Goal: Obtain resource: Download file/media

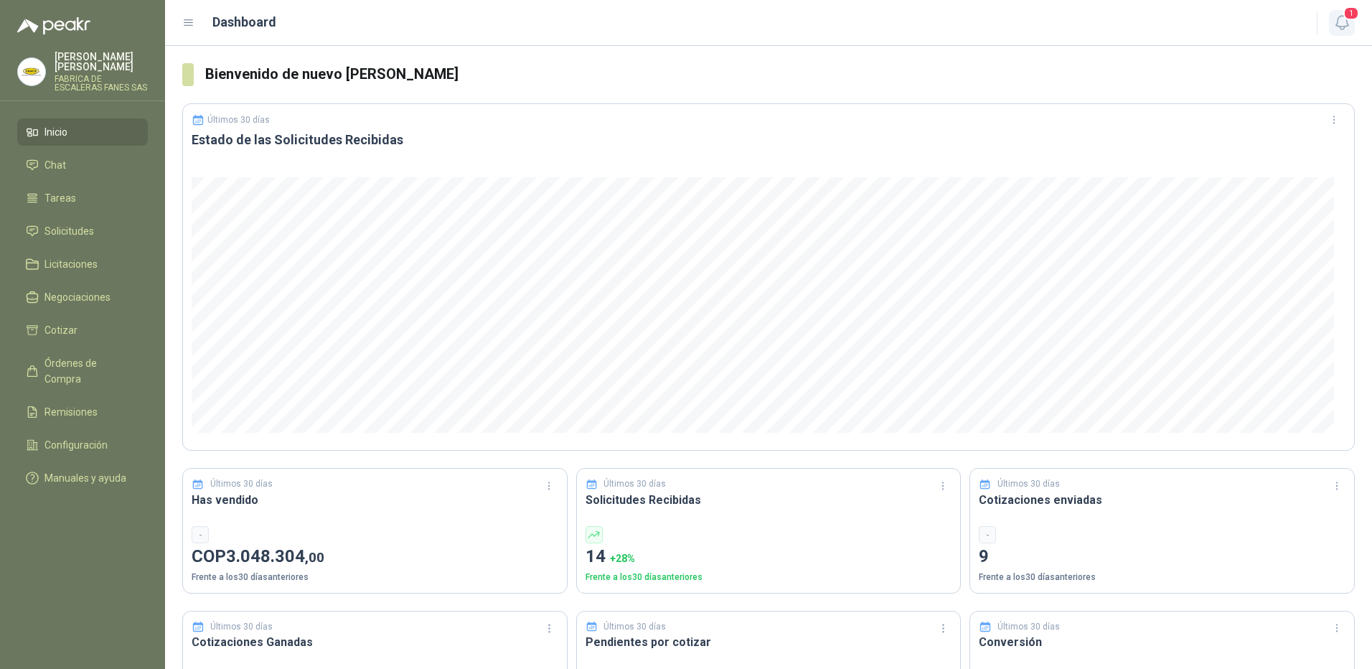
click at [1340, 24] on icon "button" at bounding box center [1342, 23] width 18 height 18
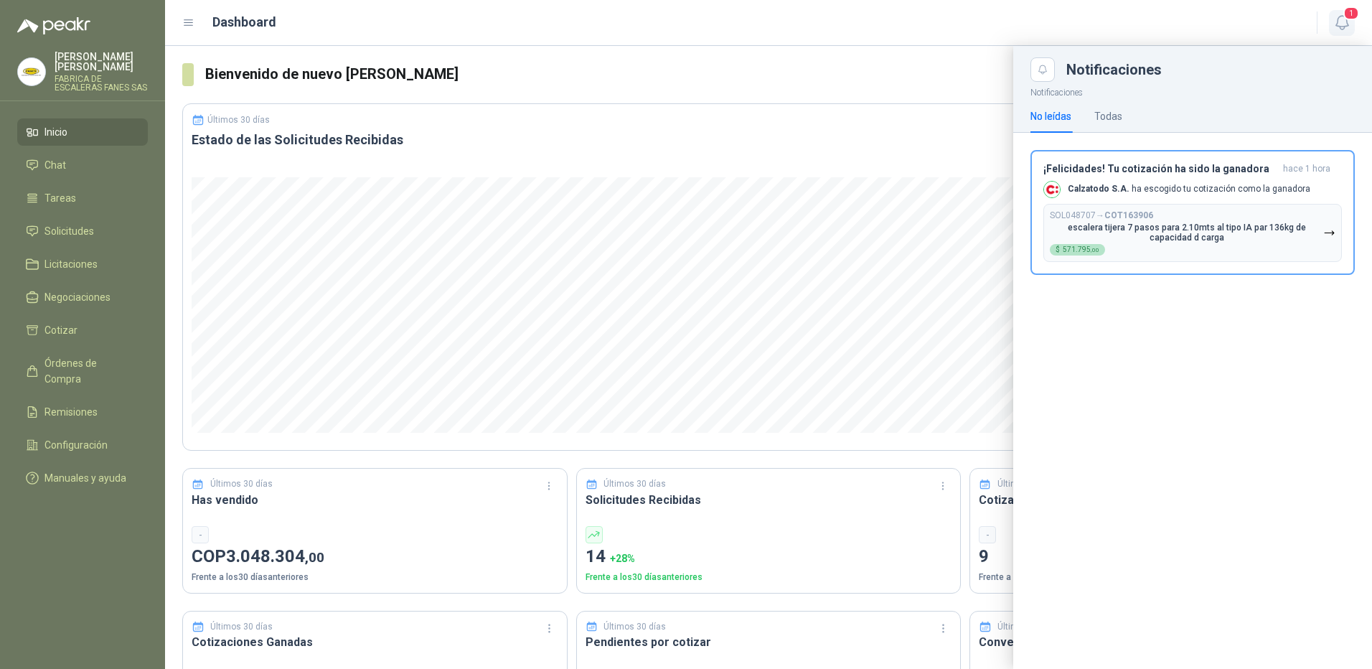
click at [1344, 17] on span "1" at bounding box center [1351, 13] width 16 height 14
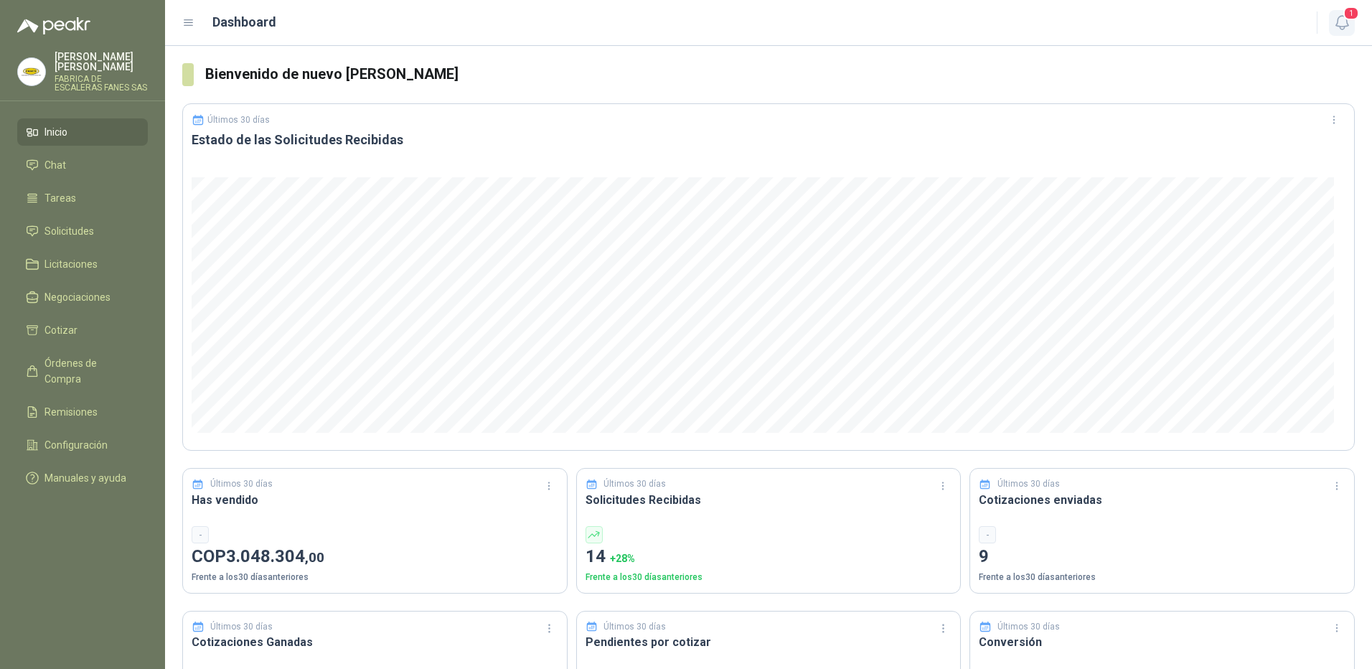
click at [1351, 23] on button "1" at bounding box center [1342, 23] width 26 height 26
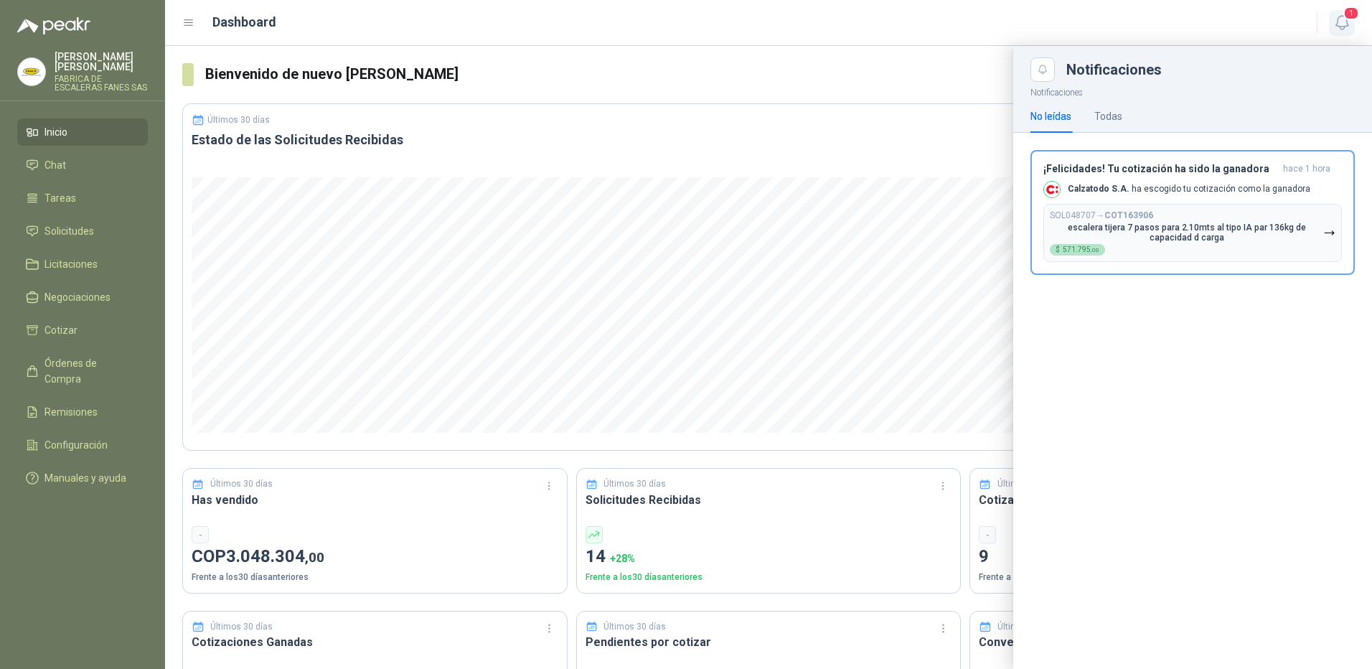
click at [1343, 19] on icon "button" at bounding box center [1342, 23] width 18 height 18
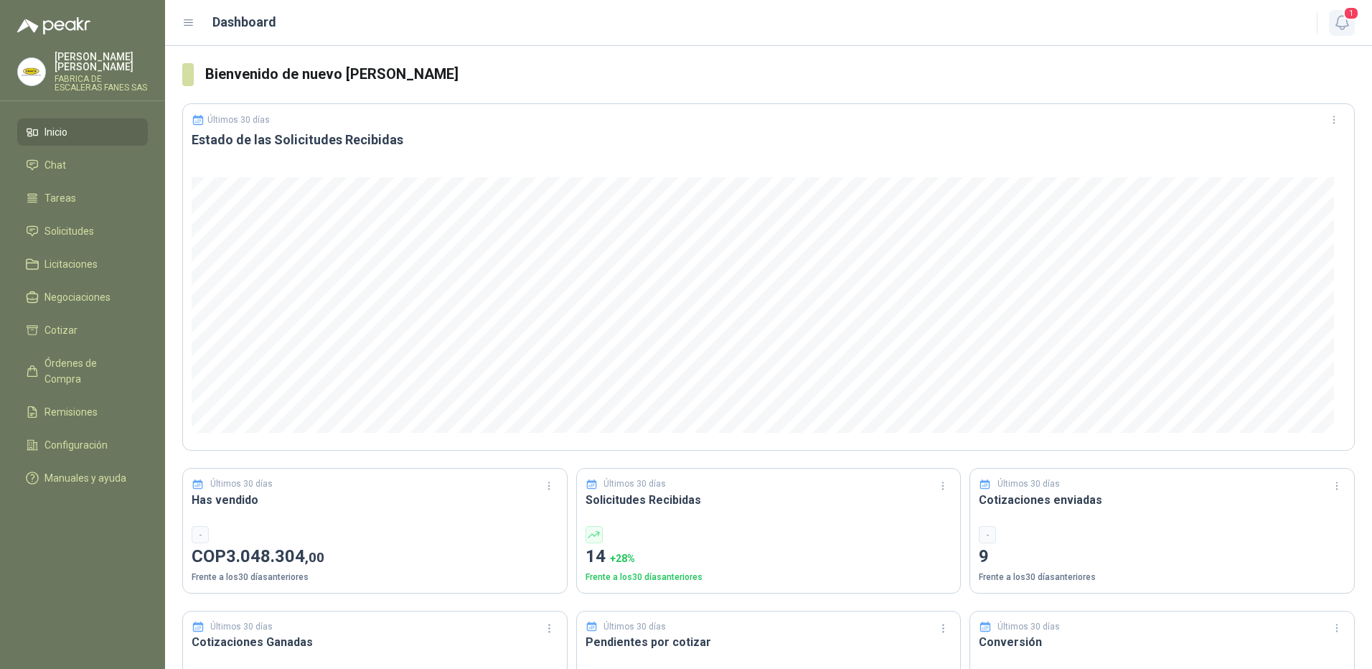
click at [1354, 9] on span "1" at bounding box center [1351, 13] width 16 height 14
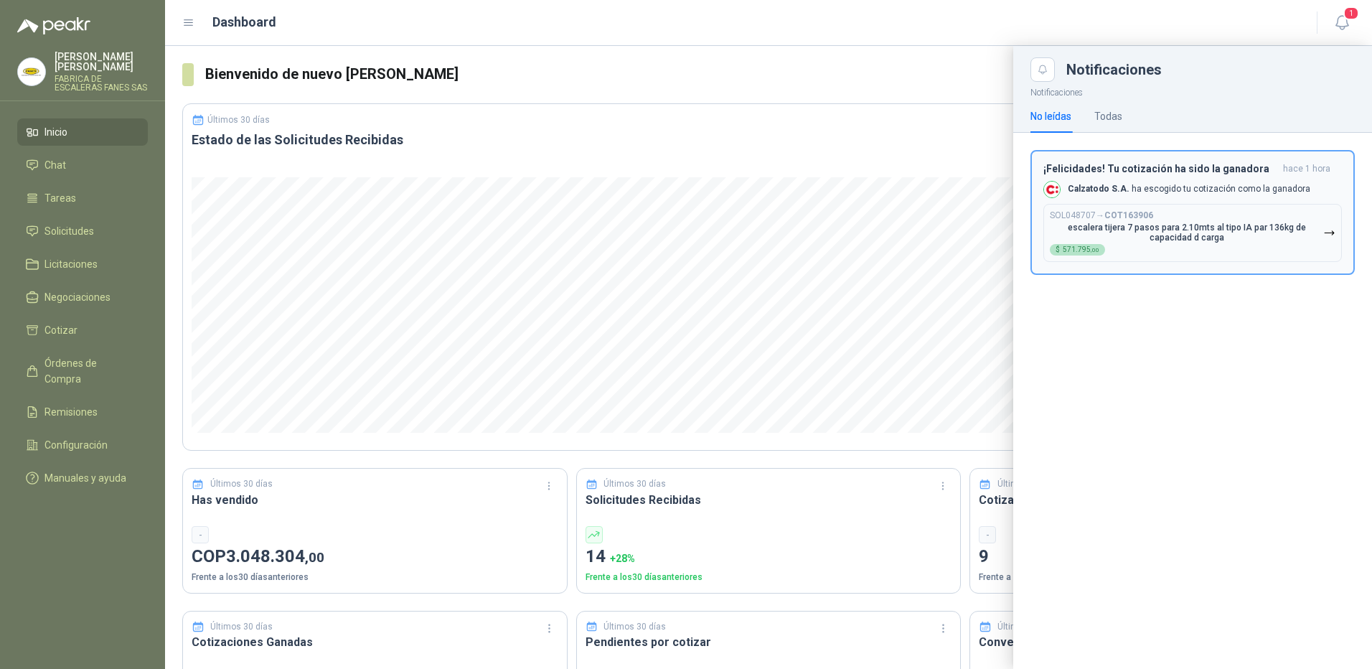
click at [1152, 239] on p "escalera tijera 7 pasos para 2.10mts al tipo IA par 136kg de capacidad d carga" at bounding box center [1186, 232] width 273 height 20
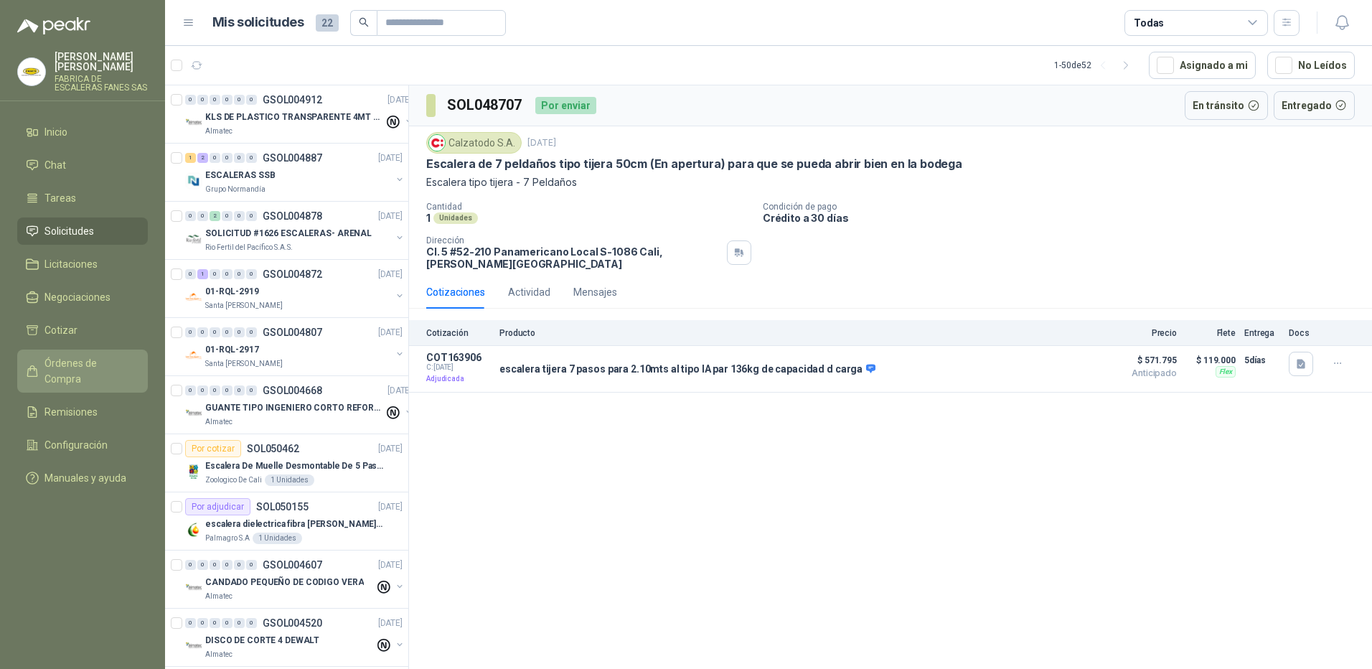
click at [63, 355] on span "Órdenes de Compra" at bounding box center [89, 371] width 90 height 32
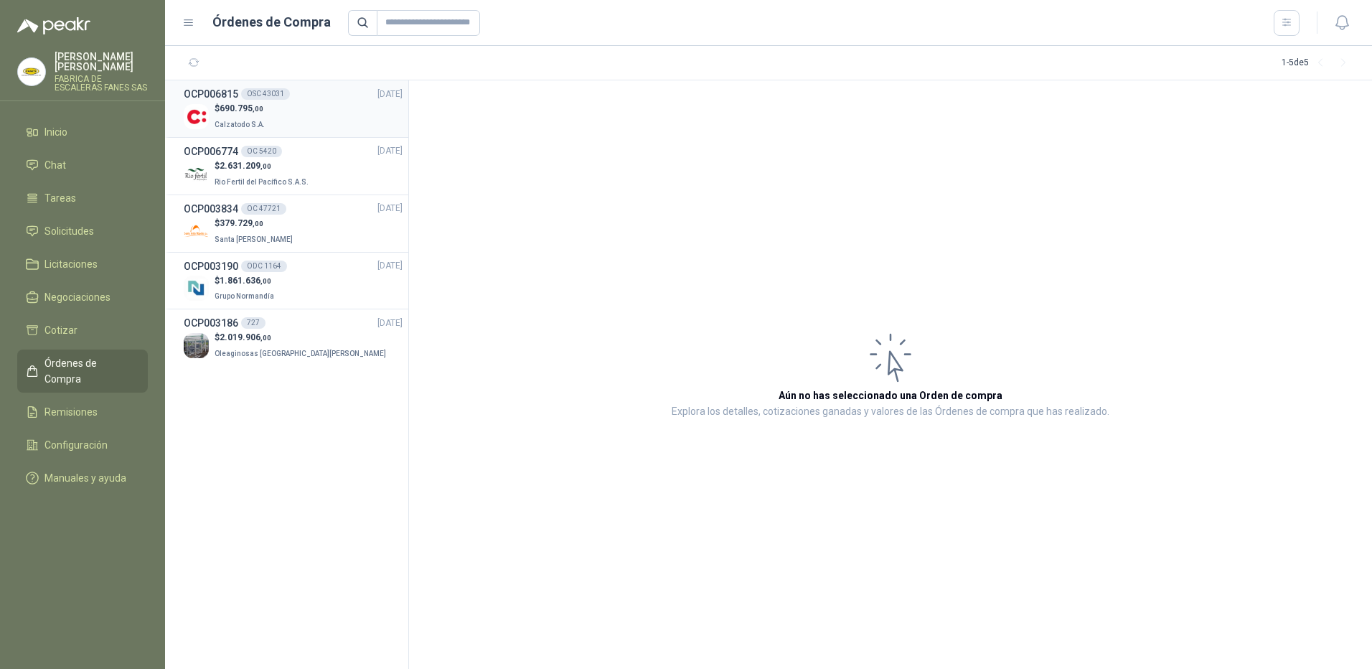
click at [337, 119] on div "$ 690.795 ,00 Calzatodo S.A." at bounding box center [293, 116] width 219 height 29
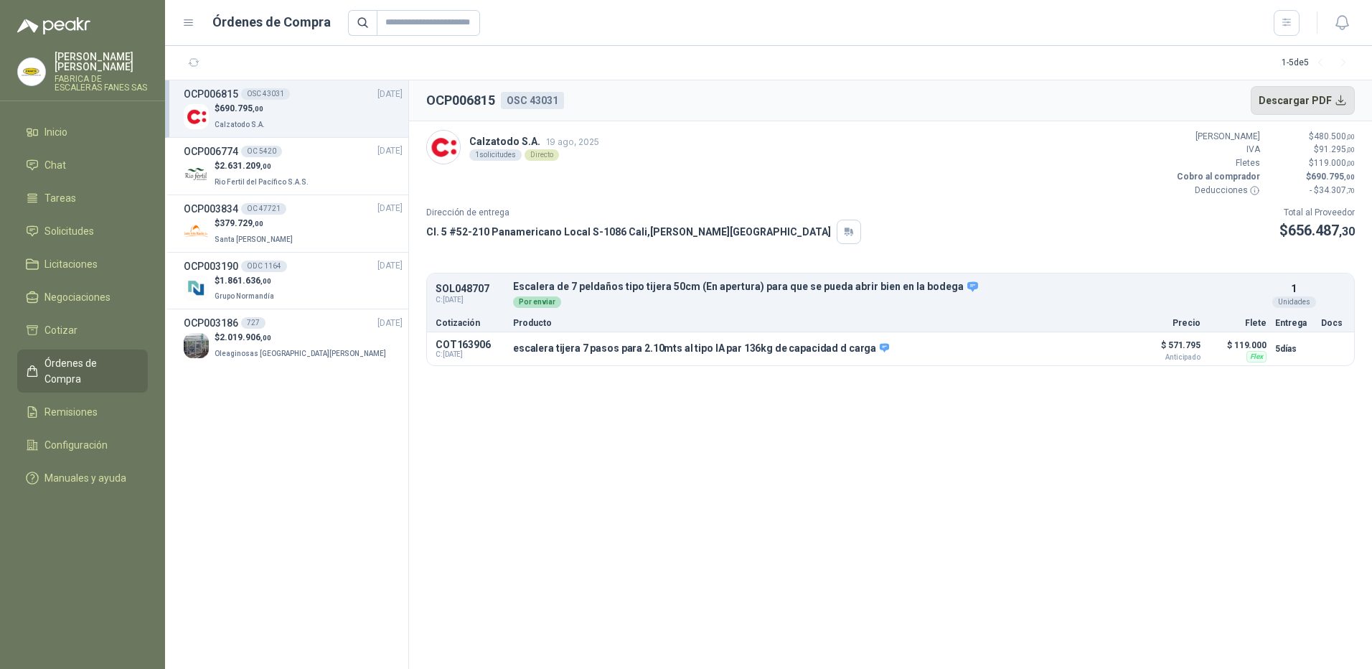
click at [1294, 98] on button "Descargar PDF" at bounding box center [1303, 100] width 105 height 29
